Goal: Task Accomplishment & Management: Manage account settings

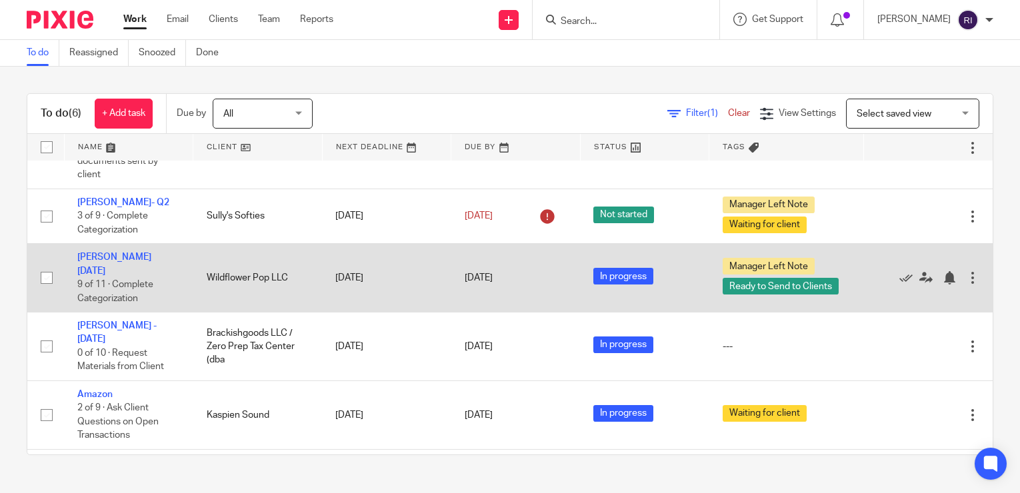
scroll to position [55, 0]
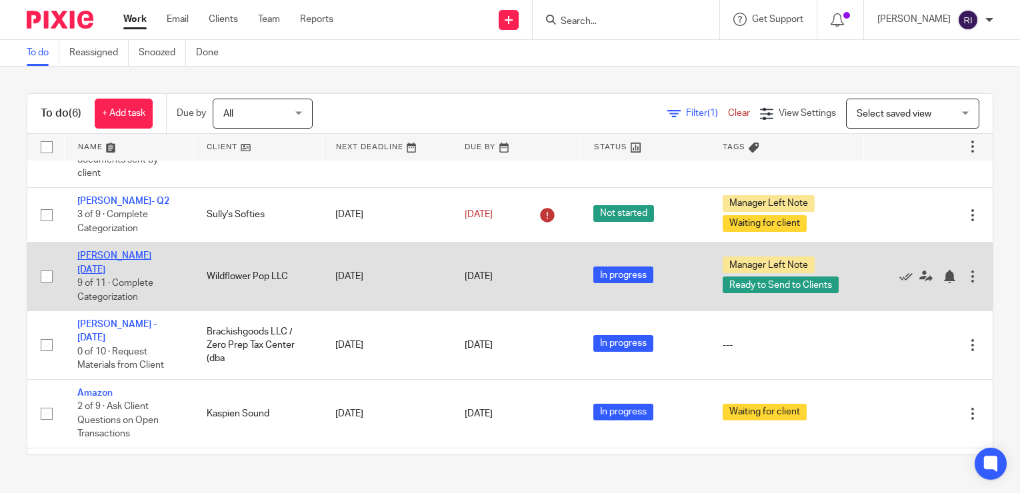
click at [126, 251] on link "Wendy Jul 2025" at bounding box center [114, 262] width 74 height 23
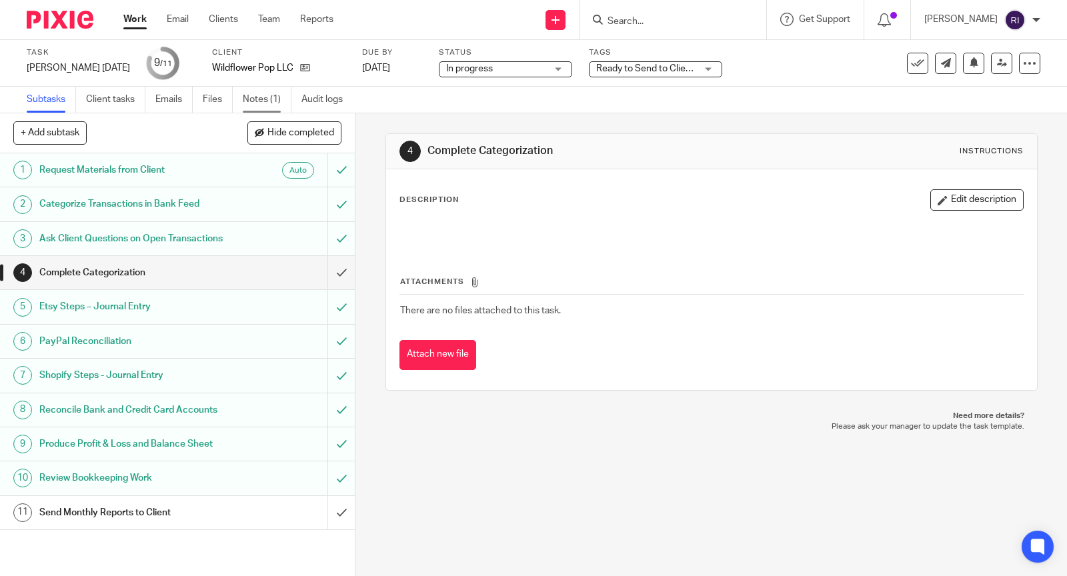
click at [258, 102] on link "Notes (1)" at bounding box center [267, 100] width 49 height 26
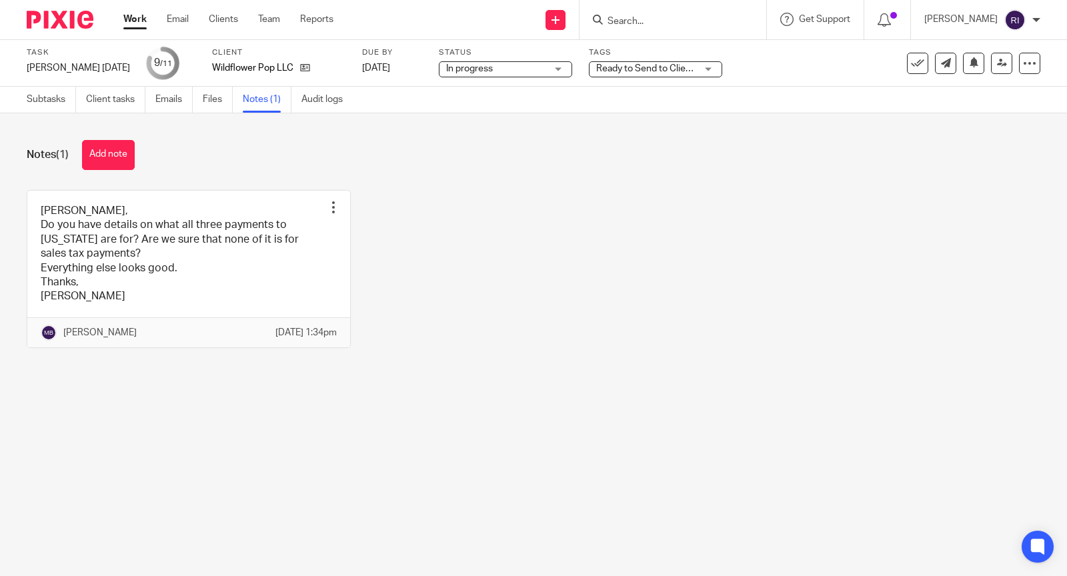
click at [129, 26] on link "Work" at bounding box center [134, 19] width 23 height 13
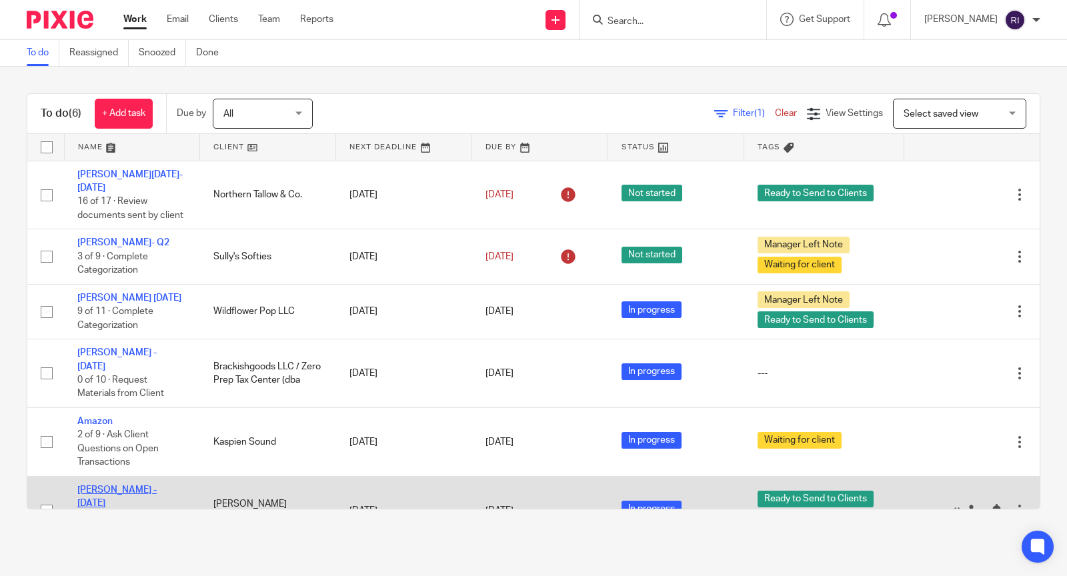
click at [117, 485] on link "Susan - July 2025" at bounding box center [116, 496] width 79 height 23
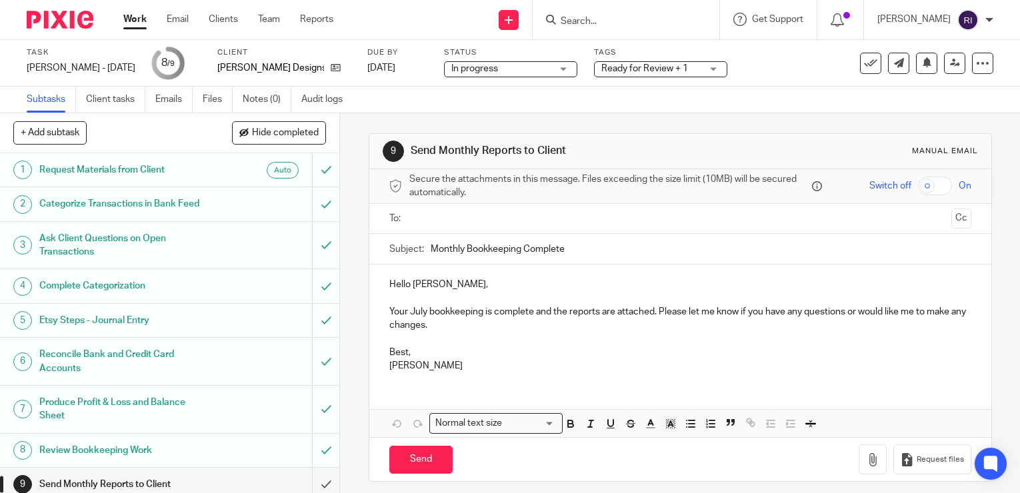
click at [128, 21] on link "Work" at bounding box center [134, 19] width 23 height 13
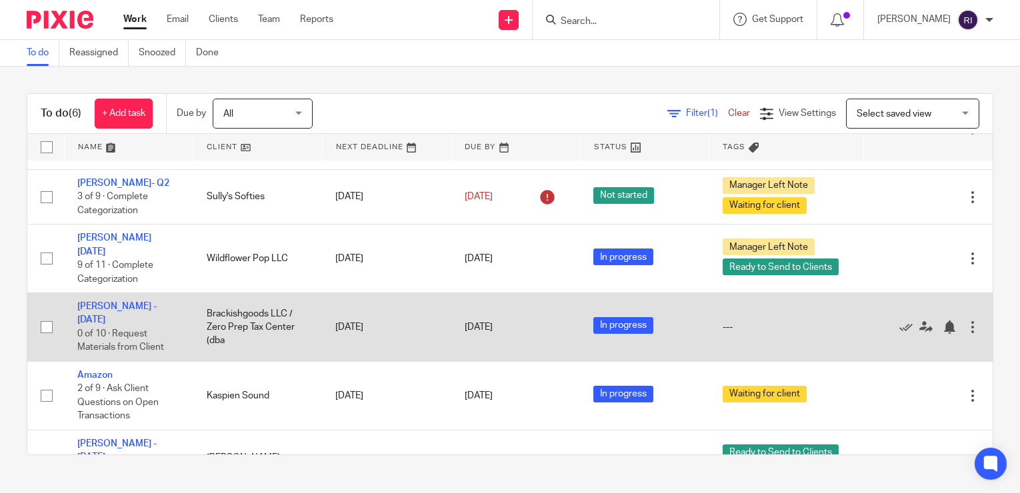
scroll to position [77, 0]
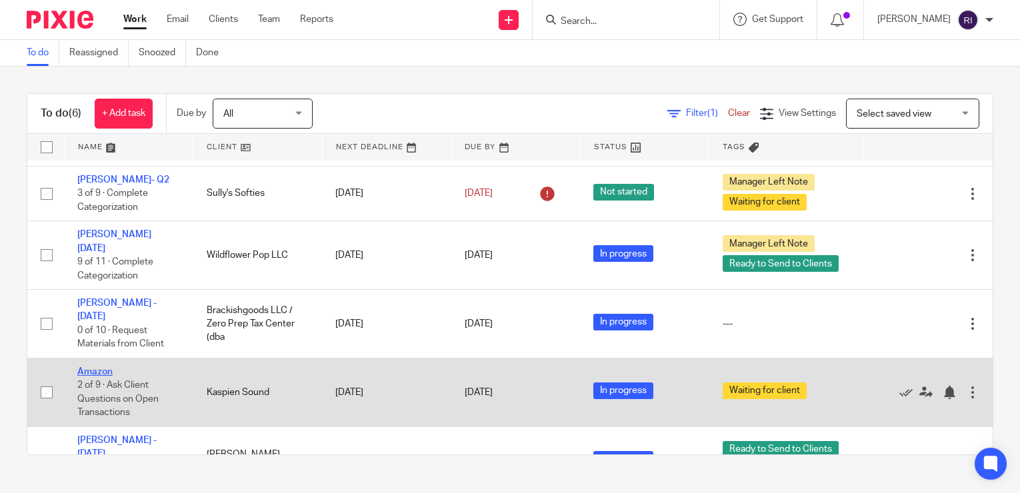
click at [103, 367] on link "Amazon" at bounding box center [94, 371] width 35 height 9
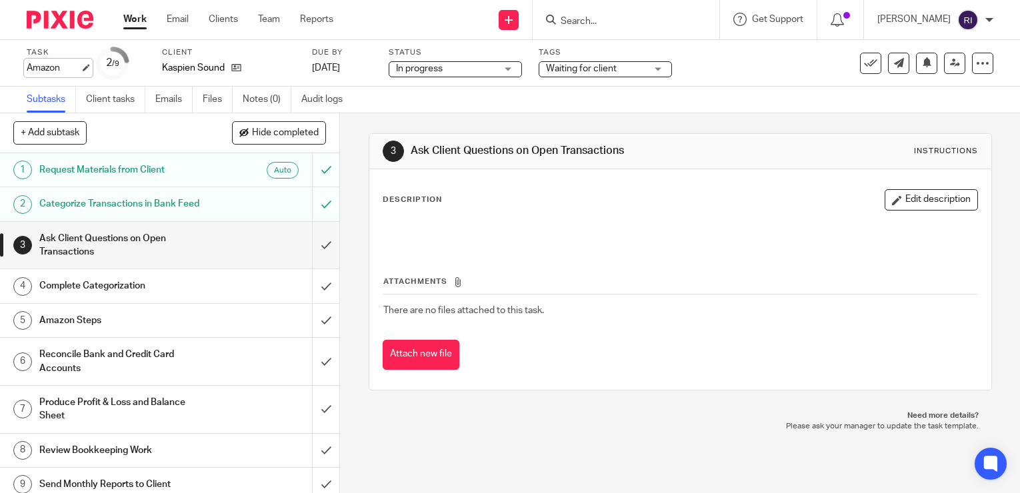
click at [45, 67] on div "Amazon Save Amazon" at bounding box center [53, 67] width 53 height 13
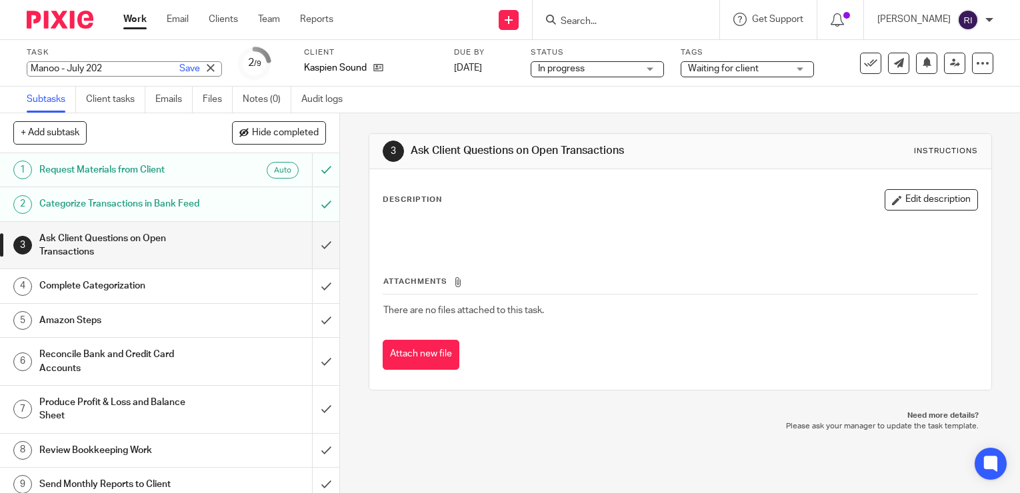
type input "Manoo - [DATE]"
click at [179, 65] on link "Save" at bounding box center [189, 68] width 21 height 13
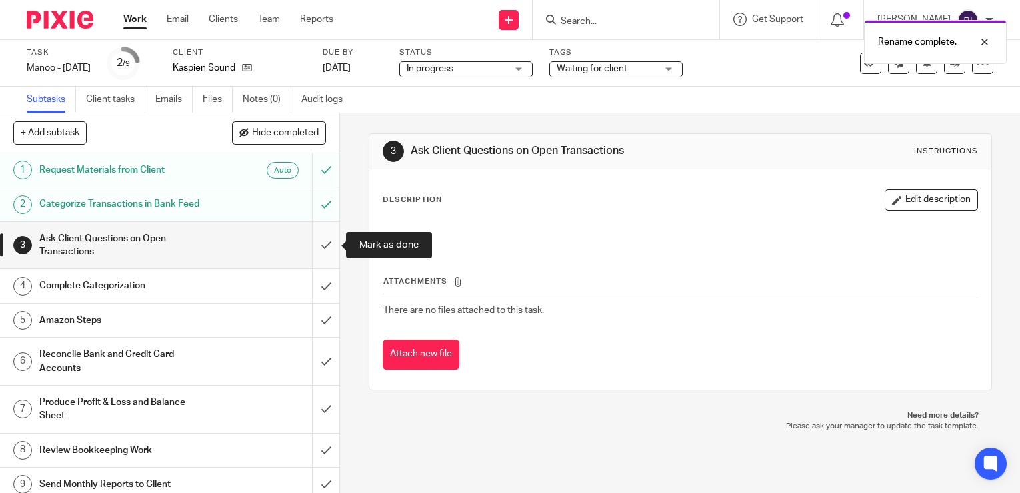
click at [325, 259] on input "submit" at bounding box center [169, 245] width 339 height 47
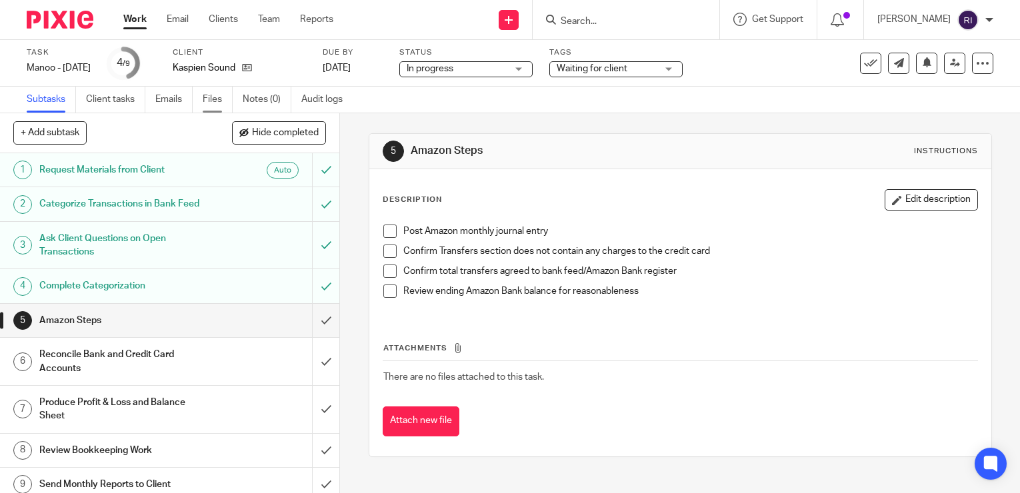
click at [225, 99] on link "Files" at bounding box center [218, 100] width 30 height 26
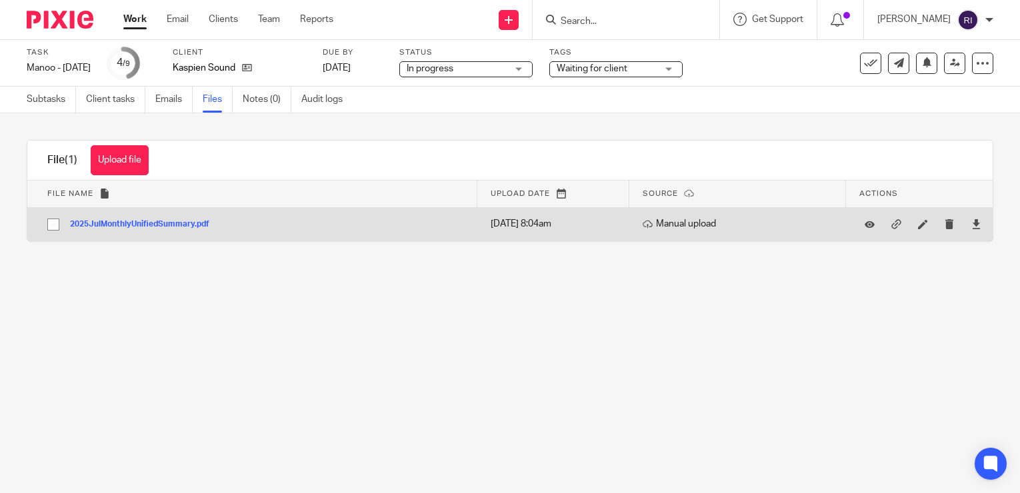
click at [178, 222] on button "2025JulMonthlyUnifiedSummary.pdf" at bounding box center [144, 224] width 149 height 9
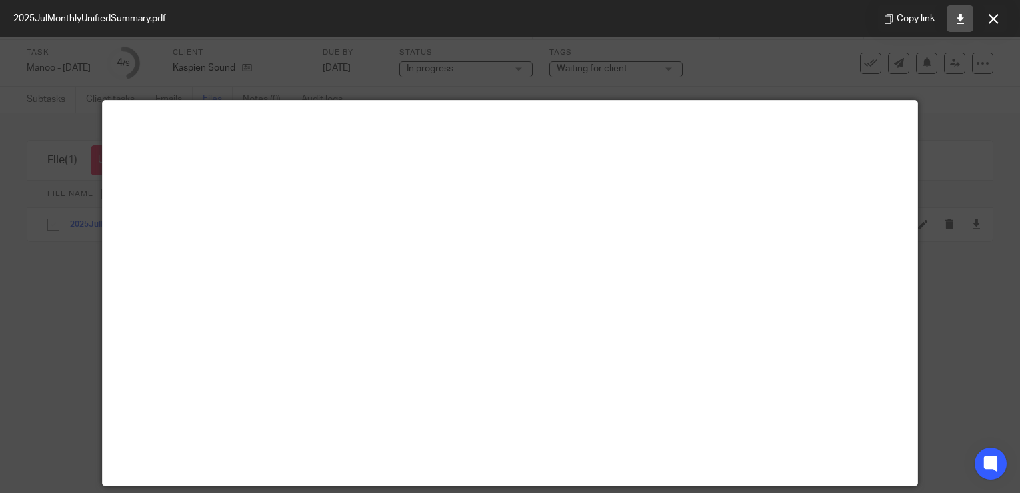
click at [955, 18] on icon at bounding box center [960, 19] width 10 height 10
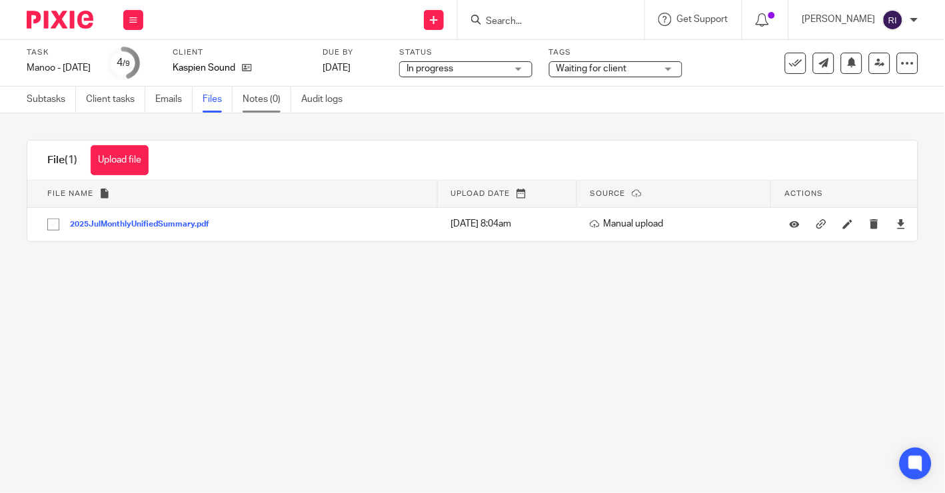
click at [253, 97] on link "Notes (0)" at bounding box center [267, 100] width 49 height 26
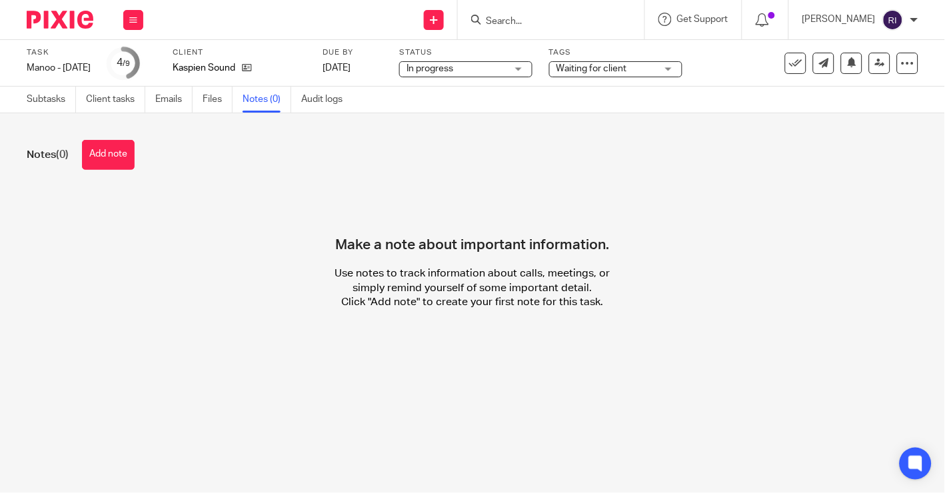
click at [74, 133] on div "Notes (0) Add note Make a note about important information. Use notes to track …" at bounding box center [472, 234] width 945 height 243
click at [103, 140] on button "Add note" at bounding box center [108, 155] width 53 height 30
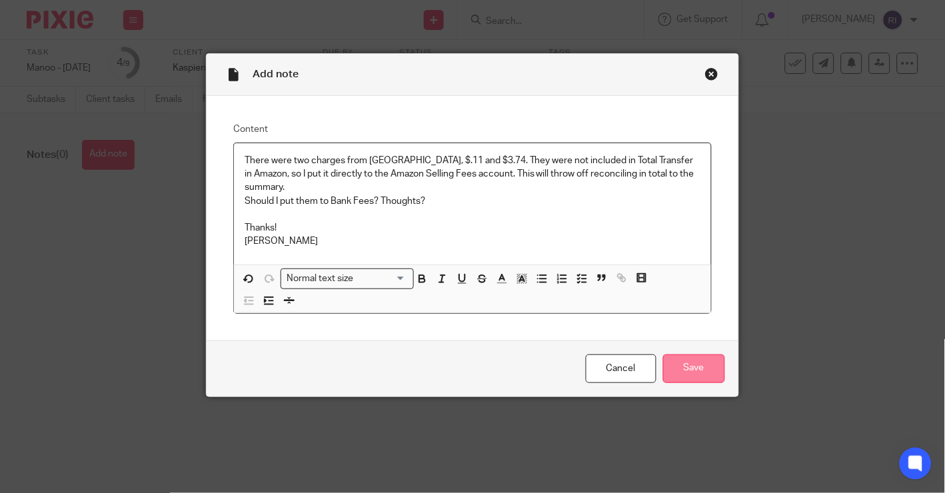
click at [691, 361] on input "Save" at bounding box center [694, 369] width 62 height 29
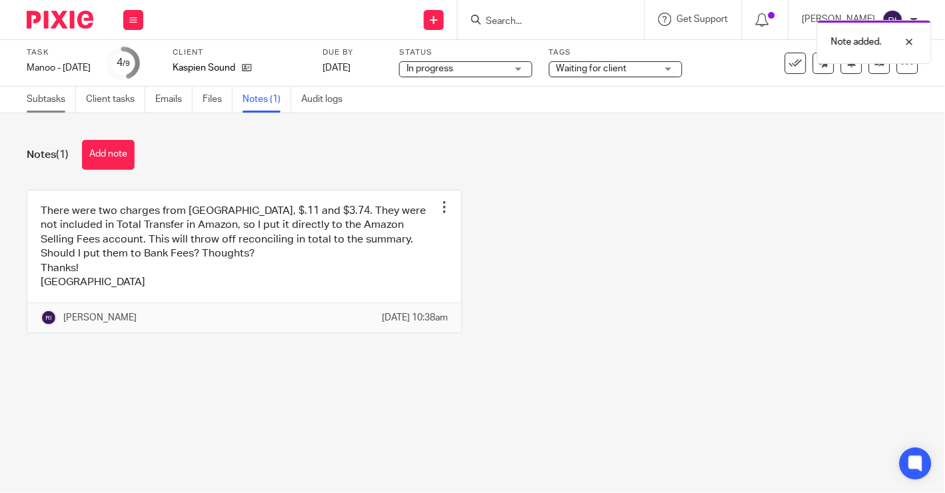
click at [57, 102] on link "Subtasks" at bounding box center [51, 100] width 49 height 26
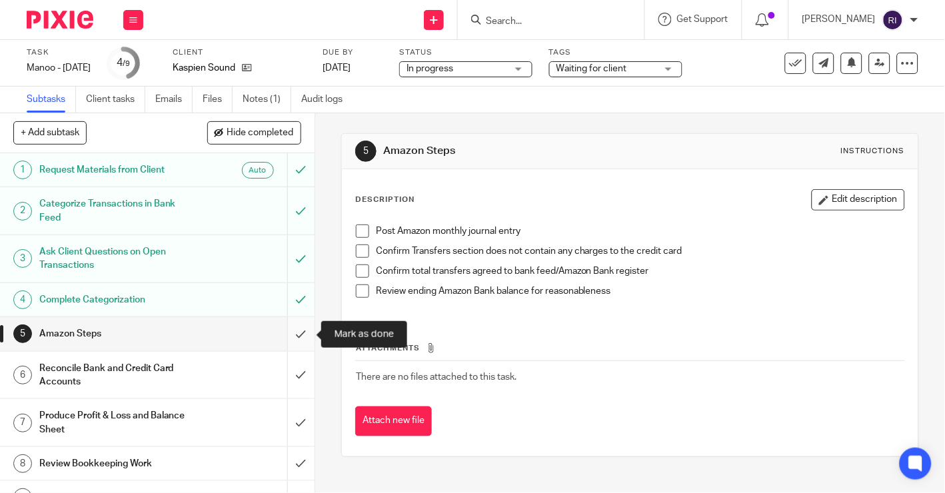
click at [299, 333] on input "submit" at bounding box center [157, 333] width 315 height 33
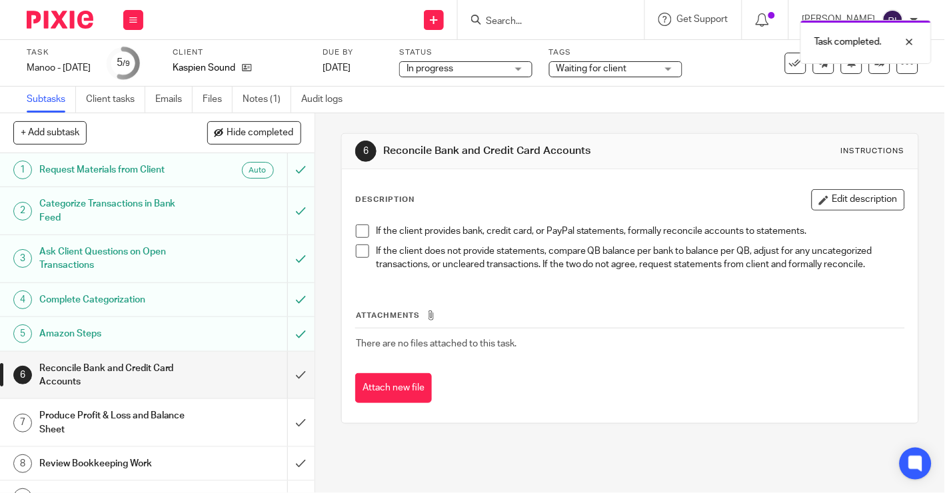
click at [226, 331] on div "Amazon Steps" at bounding box center [156, 334] width 235 height 20
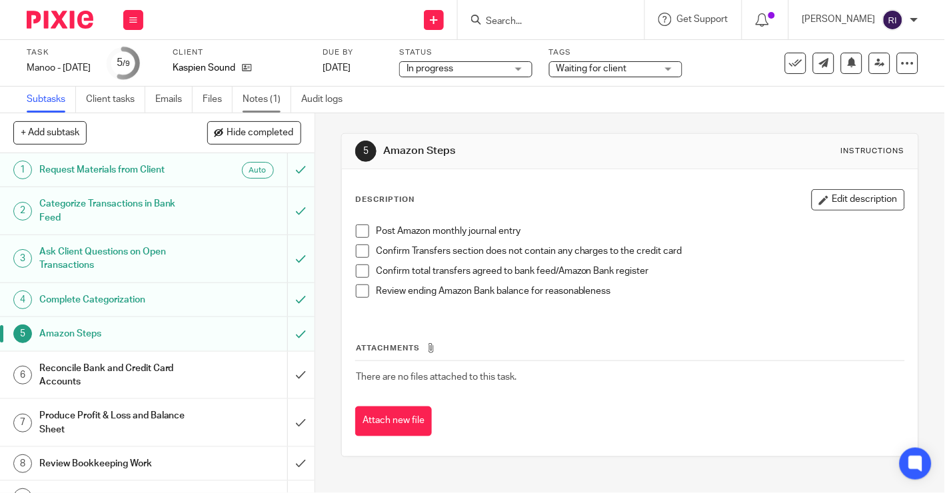
click at [262, 97] on link "Notes (1)" at bounding box center [267, 100] width 49 height 26
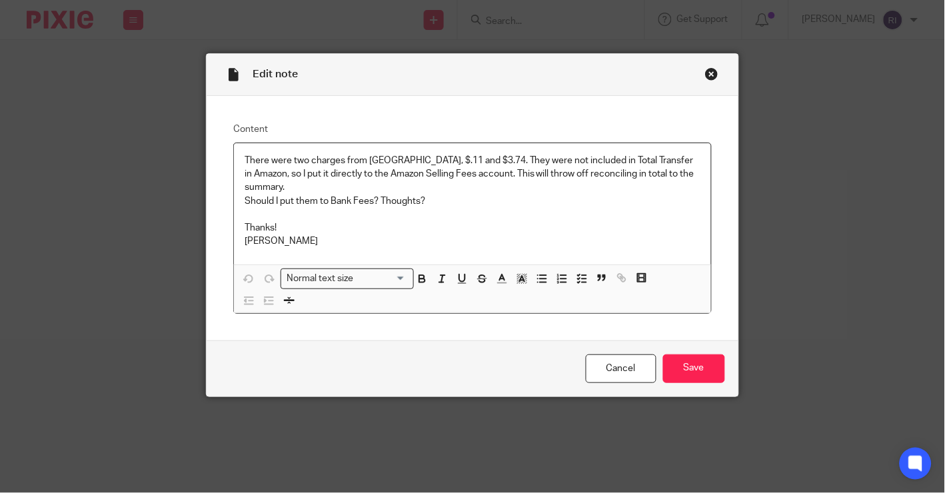
click at [669, 152] on div "There were two charges from Mexico Amazon, $.11 and $3.74. They were not includ…" at bounding box center [472, 203] width 477 height 121
click at [672, 161] on p "There were two charges from Mexico Amazon, $.11 and $3.74. They were not includ…" at bounding box center [473, 174] width 456 height 41
click at [626, 158] on p "There were two charges from Mexico Amazon, $.11 and $3.74. They were not includ…" at bounding box center [473, 174] width 456 height 41
click at [671, 161] on p "There were two charges from Mexico Amazon, $.11 and $3.74. They were not includ…" at bounding box center [473, 174] width 456 height 41
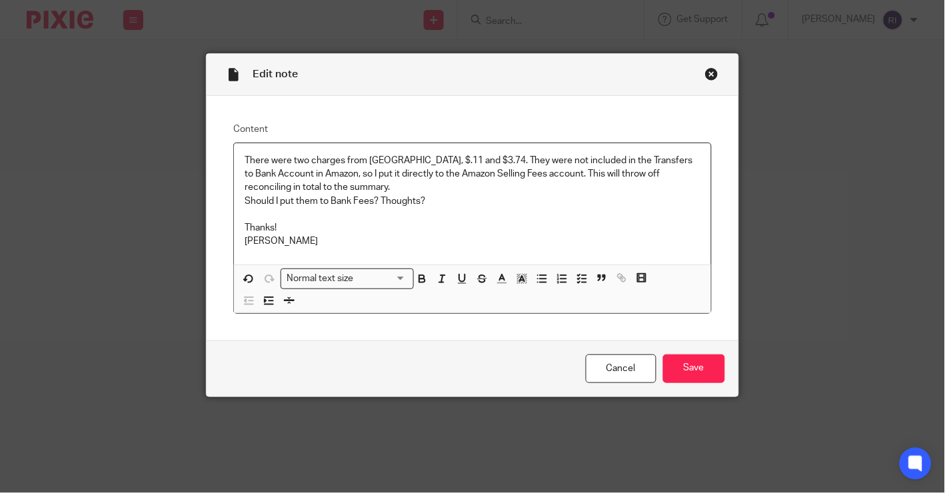
click at [579, 209] on p at bounding box center [473, 214] width 456 height 13
drag, startPoint x: 455, startPoint y: 177, endPoint x: 577, endPoint y: 176, distance: 122.0
click at [578, 176] on p "There were two charges from Mexico Amazon, $.11 and $3.74. They were not includ…" at bounding box center [473, 174] width 456 height 41
drag, startPoint x: 599, startPoint y: 191, endPoint x: 618, endPoint y: 179, distance: 22.2
click at [618, 179] on p "There were two charges from Mexico Amazon, $.11 and $3.74. They were not includ…" at bounding box center [473, 174] width 456 height 41
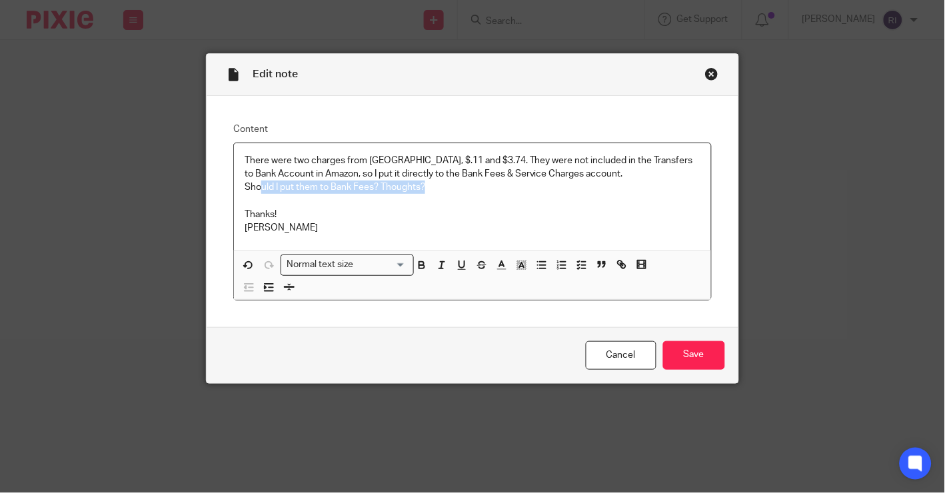
drag, startPoint x: 438, startPoint y: 190, endPoint x: 264, endPoint y: 190, distance: 174.0
click at [264, 190] on p "Should I put them to Bank Fees? Thoughts?" at bounding box center [473, 187] width 456 height 13
click at [304, 189] on p "Do you agree with this?" at bounding box center [473, 187] width 456 height 13
click at [686, 355] on input "Save" at bounding box center [694, 355] width 62 height 29
